Goal: Information Seeking & Learning: Find specific fact

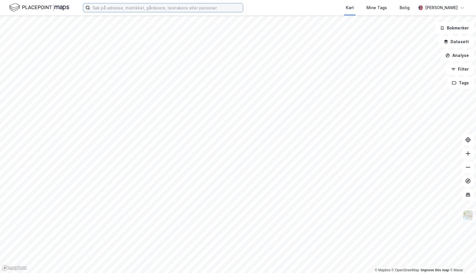
click at [164, 9] on input at bounding box center [166, 7] width 153 height 9
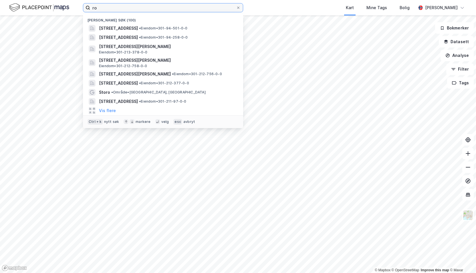
type input "r"
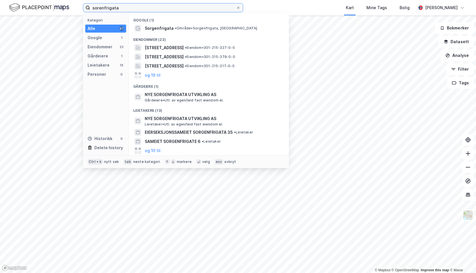
click at [161, 8] on input "sorenfrigata" at bounding box center [163, 7] width 146 height 9
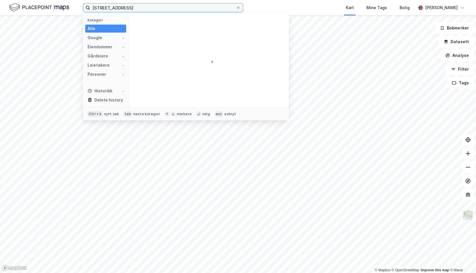
type input "[STREET_ADDRESS]"
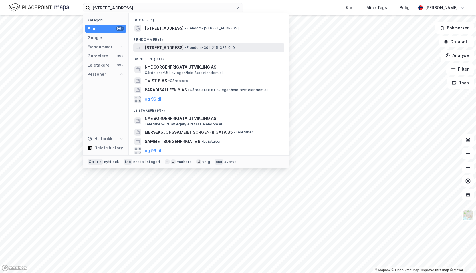
click at [153, 46] on span "[STREET_ADDRESS]" at bounding box center [164, 47] width 39 height 7
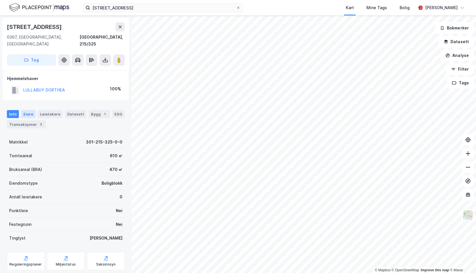
click at [32, 110] on div "Eiere" at bounding box center [28, 114] width 14 height 8
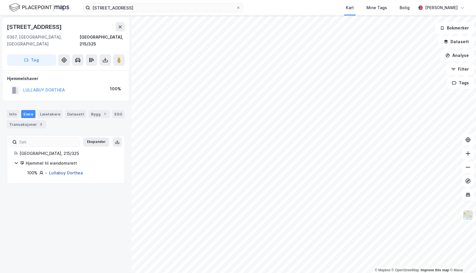
click at [50, 171] on link "Lullabuy Dorthea" at bounding box center [66, 173] width 34 height 5
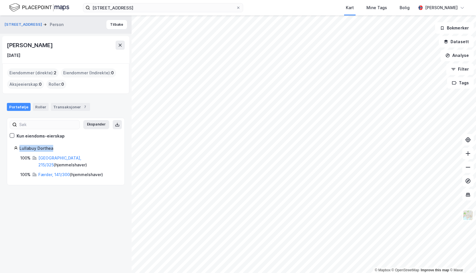
drag, startPoint x: 54, startPoint y: 147, endPoint x: 18, endPoint y: 145, distance: 35.8
click at [18, 145] on div "Lullabuy Dorthea" at bounding box center [66, 148] width 104 height 7
copy div "Lullabuy Dorthea"
click at [40, 72] on div "Eiendommer (direkte) : 2" at bounding box center [33, 72] width 52 height 9
click at [60, 104] on div "Transaksjoner 7" at bounding box center [70, 107] width 39 height 8
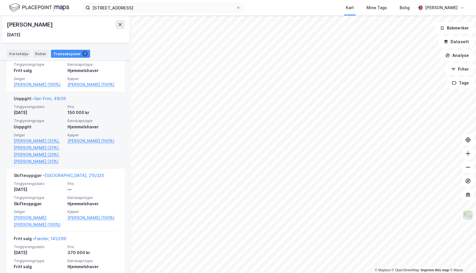
scroll to position [174, 0]
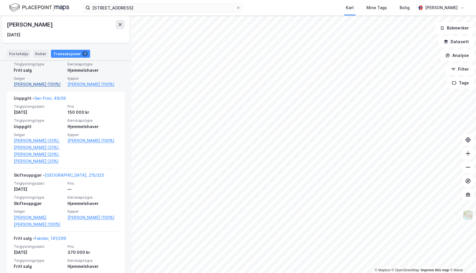
click at [54, 84] on link "[PERSON_NAME] (100%)" at bounding box center [39, 84] width 50 height 7
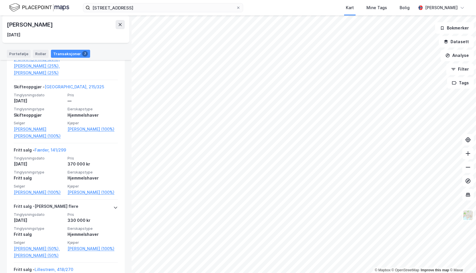
scroll to position [405, 0]
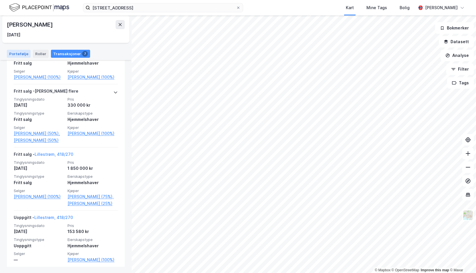
click at [22, 54] on div "Portefølje" at bounding box center [19, 54] width 24 height 8
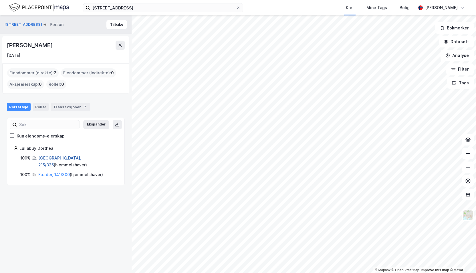
click at [54, 158] on link "[GEOGRAPHIC_DATA], 215/325" at bounding box center [59, 162] width 43 height 12
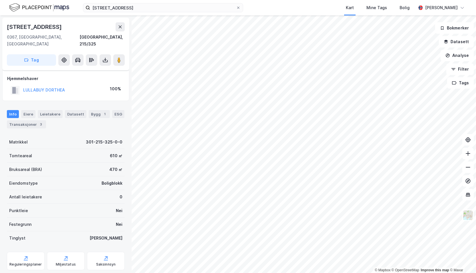
scroll to position [8, 0]
